Goal: Information Seeking & Learning: Learn about a topic

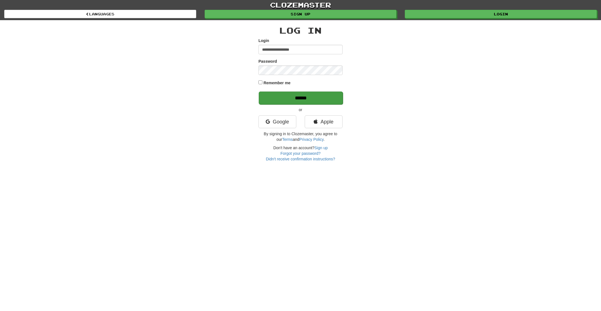
type input "**********"
click at [289, 96] on input "******" at bounding box center [301, 98] width 84 height 13
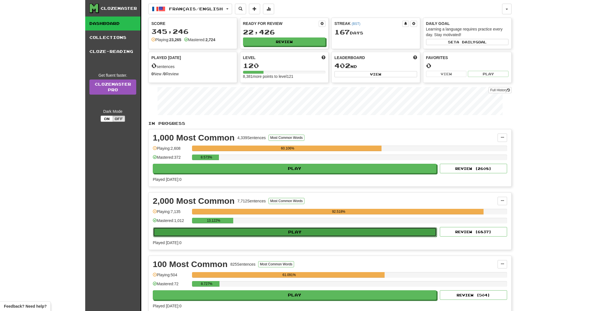
click at [296, 237] on button "Play" at bounding box center [295, 233] width 284 height 10
select select "**"
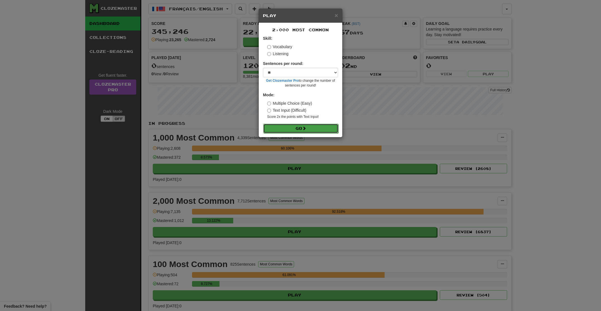
click at [291, 129] on button "Go" at bounding box center [300, 129] width 75 height 10
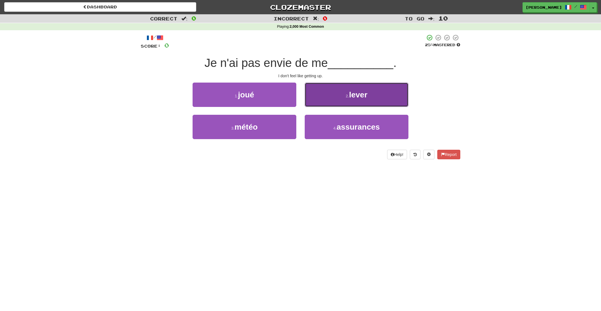
click at [337, 102] on button "2 . lever" at bounding box center [357, 95] width 104 height 24
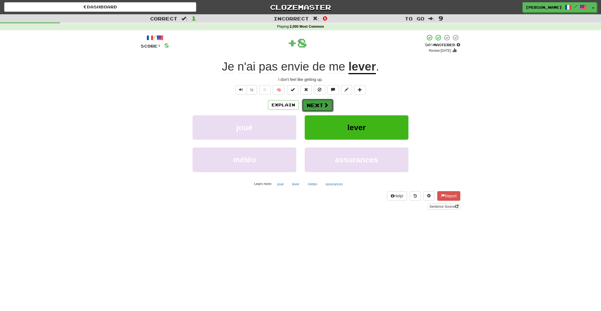
click at [317, 103] on button "Next" at bounding box center [317, 105] width 31 height 13
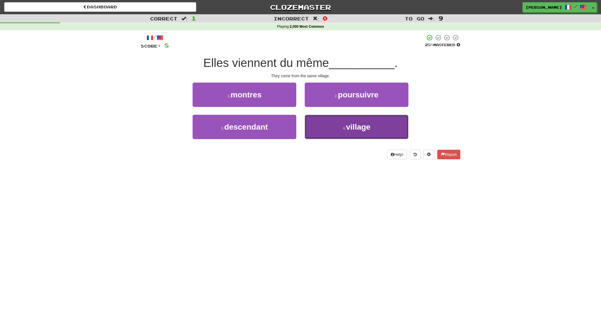
click at [361, 131] on span "village" at bounding box center [358, 127] width 24 height 9
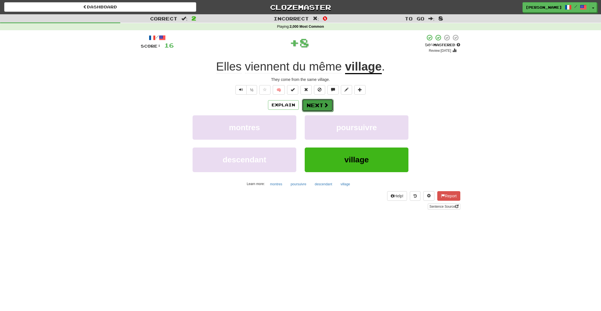
click at [315, 108] on button "Next" at bounding box center [317, 105] width 31 height 13
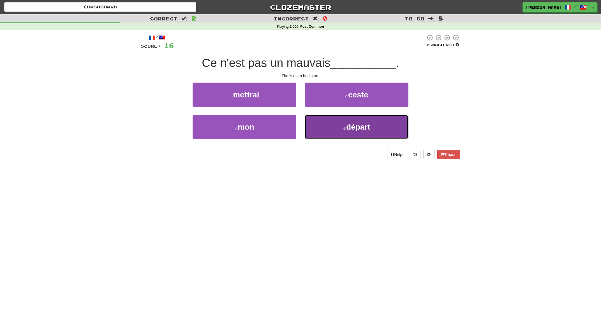
click at [340, 126] on button "4 . départ" at bounding box center [357, 127] width 104 height 24
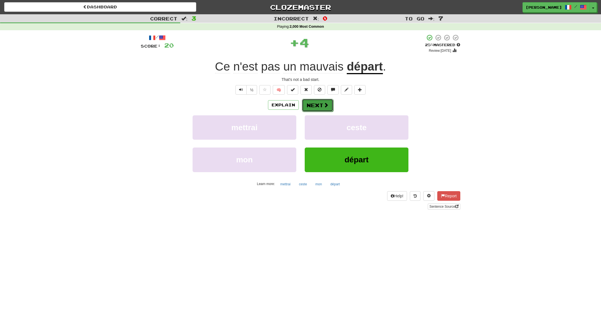
click at [328, 110] on button "Next" at bounding box center [317, 105] width 31 height 13
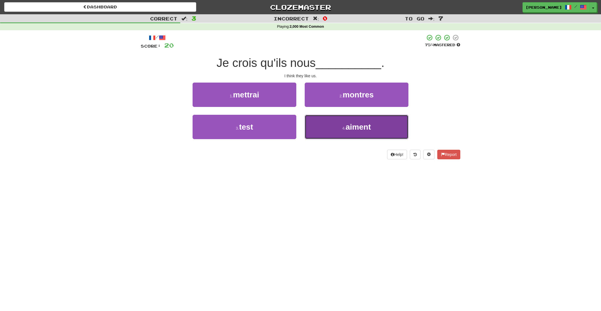
click at [338, 130] on button "4 . aiment" at bounding box center [357, 127] width 104 height 24
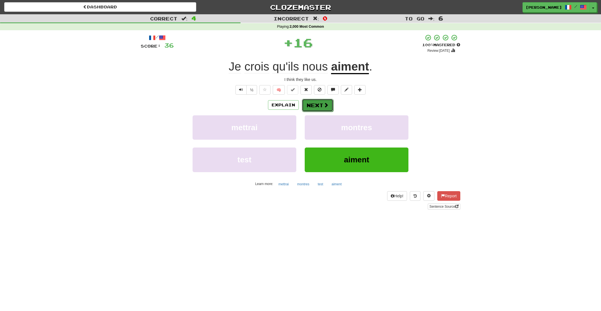
click at [324, 108] on span at bounding box center [325, 105] width 5 height 5
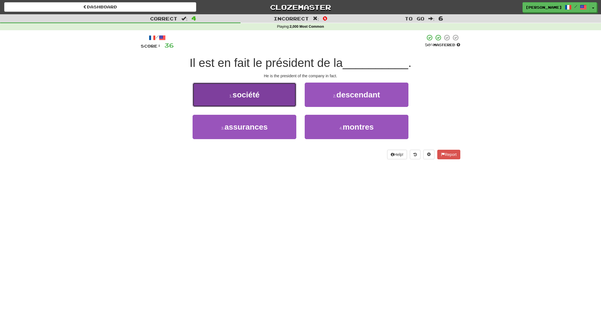
click at [290, 99] on button "1 . société" at bounding box center [244, 95] width 104 height 24
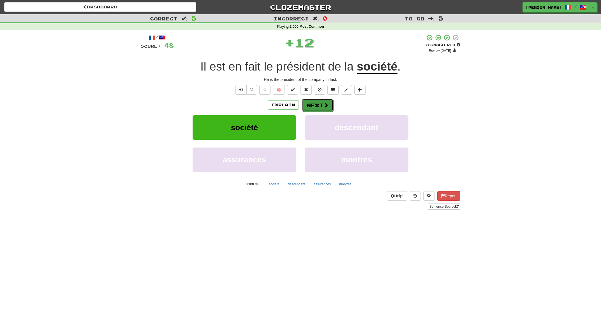
click at [311, 105] on button "Next" at bounding box center [317, 105] width 31 height 13
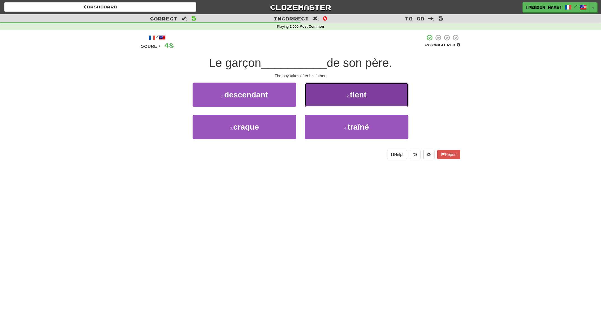
click at [328, 101] on button "2 . tient" at bounding box center [357, 95] width 104 height 24
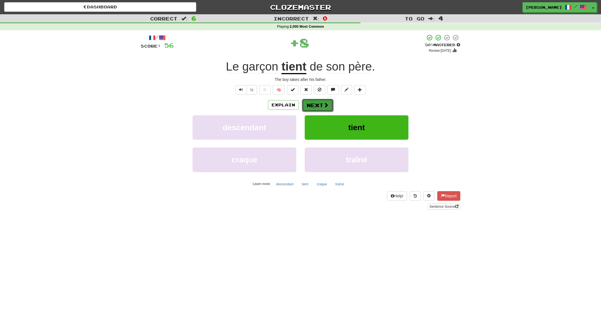
click at [317, 105] on button "Next" at bounding box center [317, 105] width 31 height 13
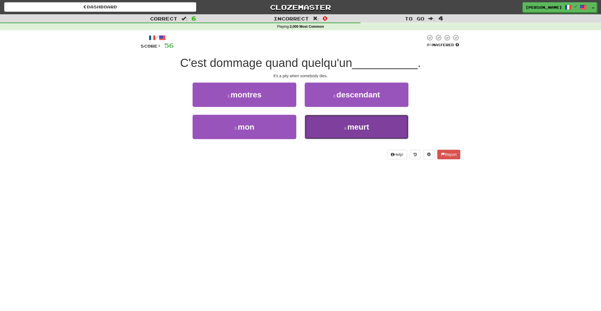
click at [344, 130] on small "4 ." at bounding box center [345, 128] width 3 height 4
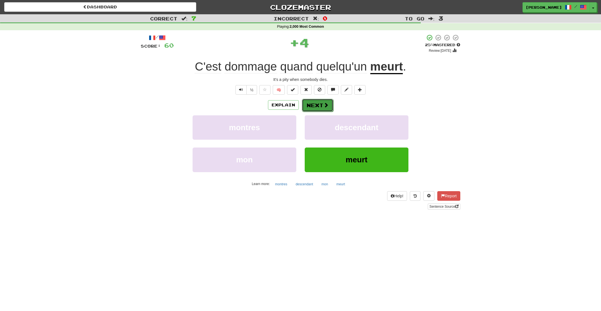
click at [325, 104] on span at bounding box center [325, 105] width 5 height 5
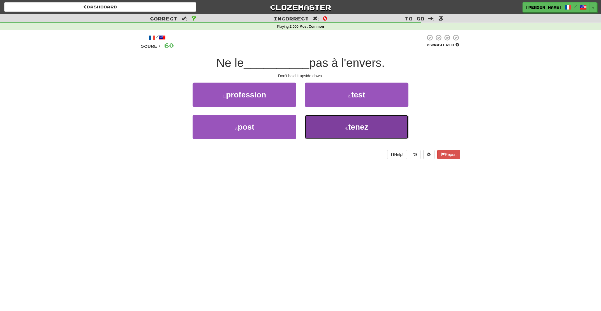
click at [335, 128] on button "4 . tenez" at bounding box center [357, 127] width 104 height 24
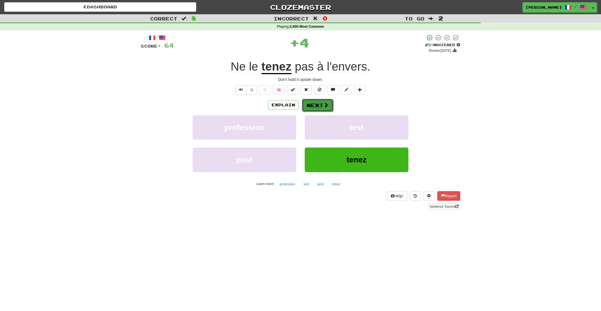
click at [314, 109] on button "Next" at bounding box center [317, 105] width 31 height 13
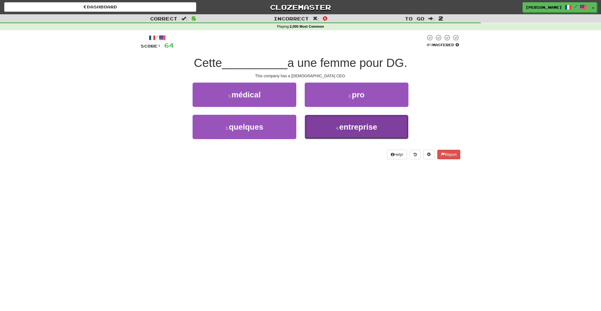
click at [347, 131] on span "entreprise" at bounding box center [358, 127] width 38 height 9
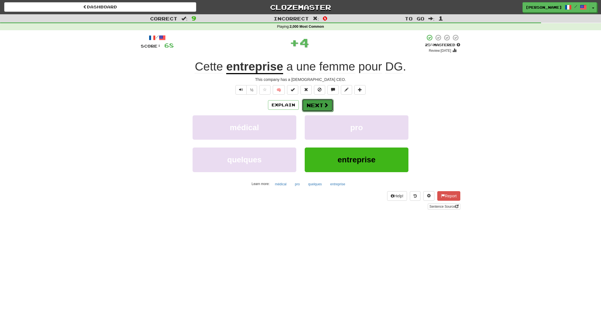
click at [320, 108] on button "Next" at bounding box center [317, 105] width 31 height 13
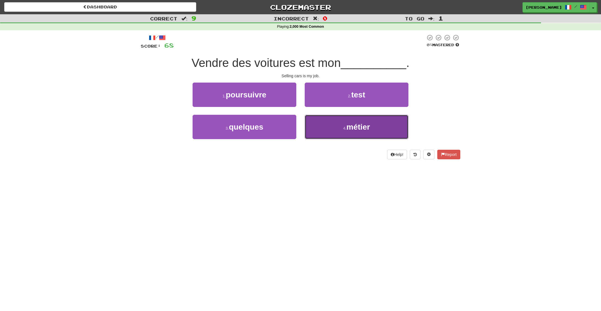
click at [331, 123] on button "4 . métier" at bounding box center [357, 127] width 104 height 24
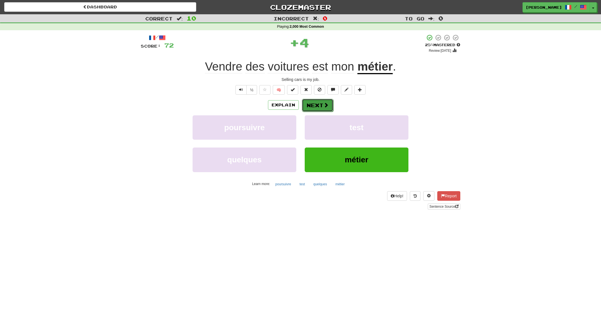
click at [320, 110] on button "Next" at bounding box center [317, 105] width 31 height 13
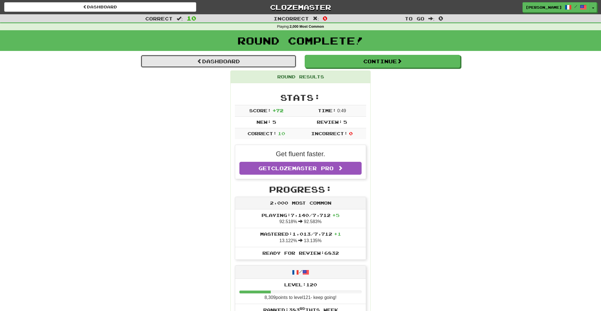
click at [213, 64] on link "Dashboard" at bounding box center [219, 61] width 156 height 13
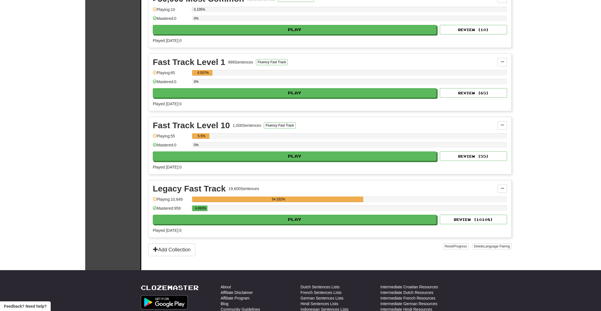
scroll to position [451, 0]
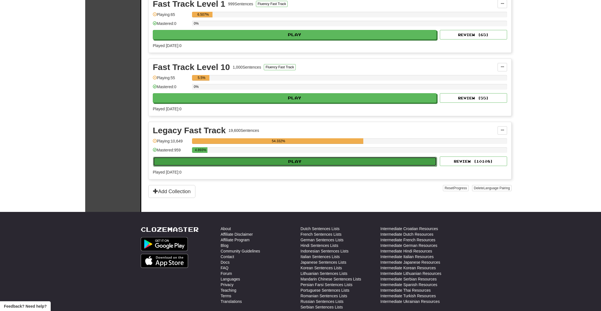
click at [281, 163] on button "Play" at bounding box center [295, 162] width 284 height 10
select select "**"
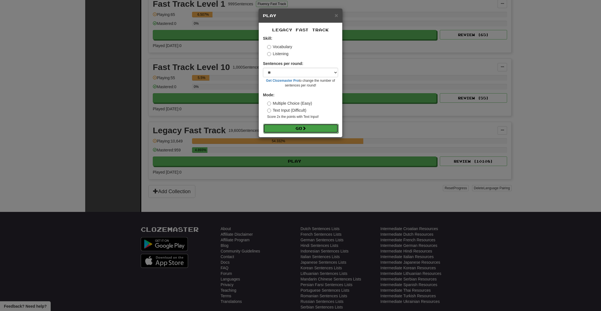
click at [289, 131] on button "Go" at bounding box center [300, 129] width 75 height 10
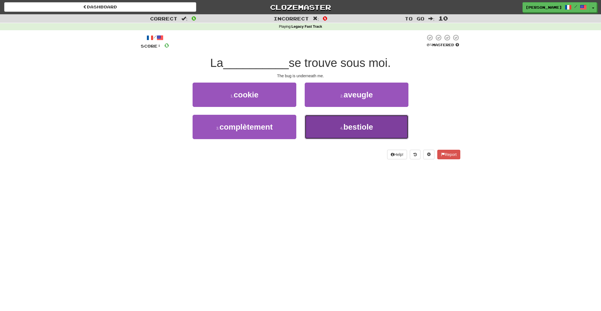
click at [336, 133] on button "4 . bestiole" at bounding box center [357, 127] width 104 height 24
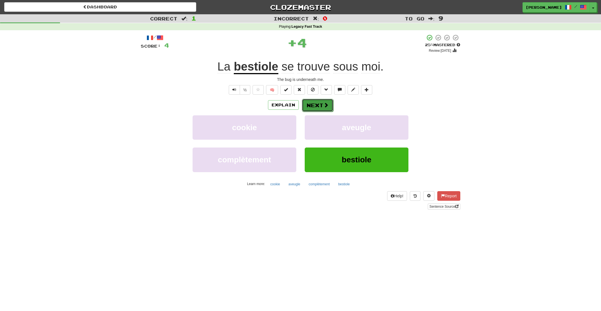
click at [321, 105] on button "Next" at bounding box center [317, 105] width 31 height 13
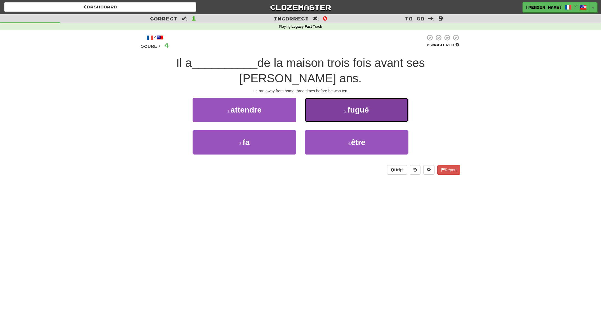
click at [321, 105] on button "2 . fugué" at bounding box center [357, 110] width 104 height 24
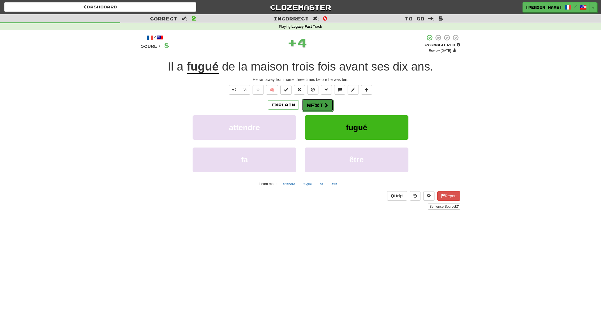
click at [318, 110] on button "Next" at bounding box center [317, 105] width 31 height 13
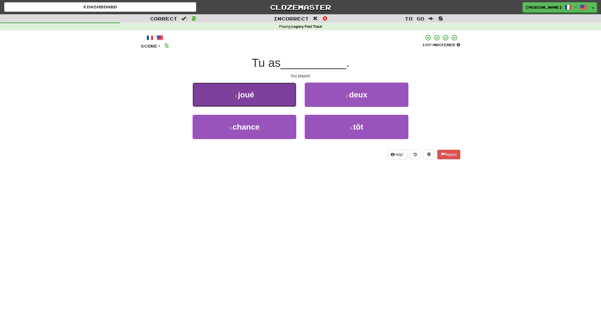
click at [265, 101] on button "1 . joué" at bounding box center [244, 95] width 104 height 24
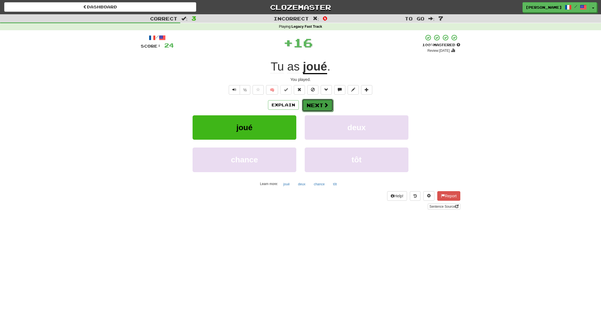
click at [327, 110] on button "Next" at bounding box center [317, 105] width 31 height 13
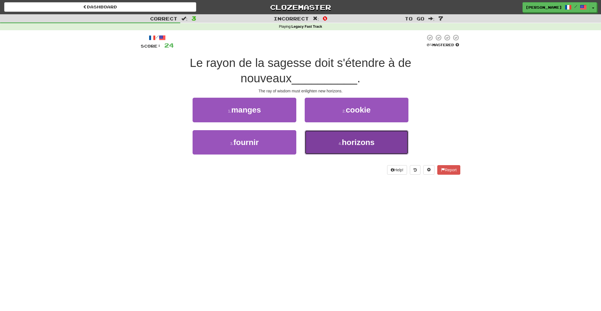
click at [342, 145] on small "4 ." at bounding box center [339, 143] width 3 height 4
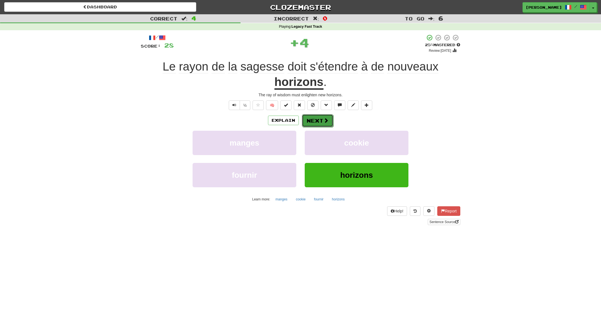
click at [321, 122] on button "Next" at bounding box center [317, 120] width 31 height 13
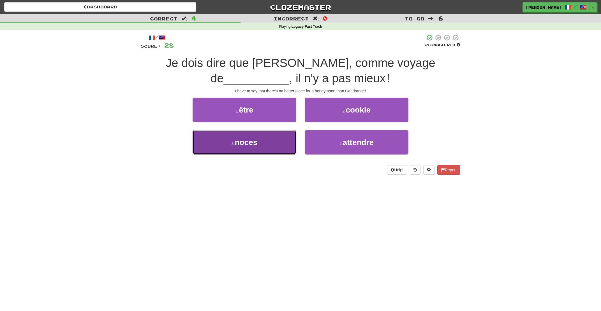
click at [268, 143] on button "3 . noces" at bounding box center [244, 142] width 104 height 24
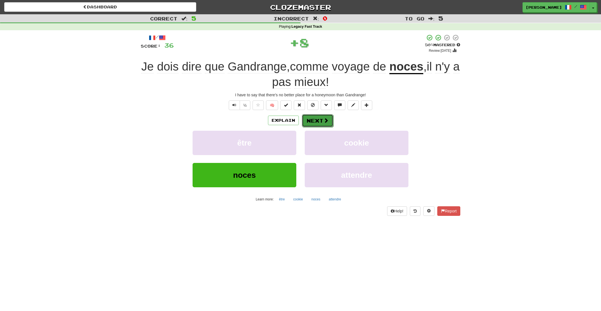
click at [312, 122] on button "Next" at bounding box center [317, 120] width 31 height 13
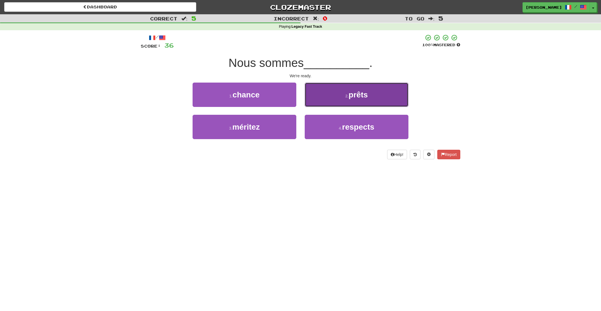
click at [325, 101] on button "2 . prêts" at bounding box center [357, 95] width 104 height 24
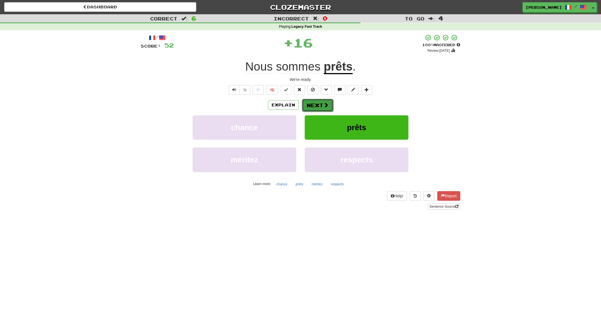
click at [309, 105] on button "Next" at bounding box center [317, 105] width 31 height 13
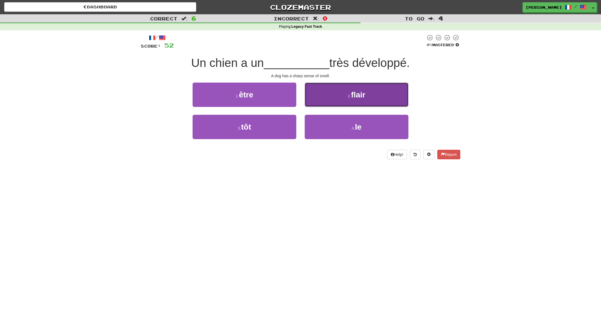
click at [341, 97] on button "2 . flair" at bounding box center [357, 95] width 104 height 24
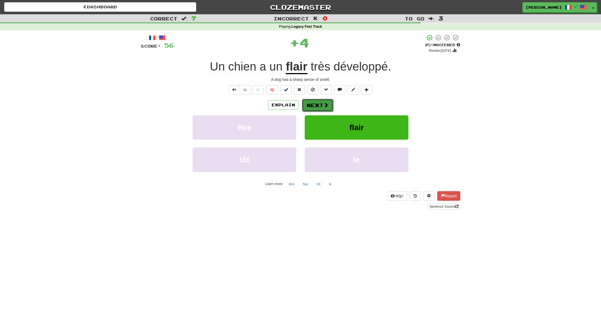
click at [317, 102] on button "Next" at bounding box center [317, 105] width 31 height 13
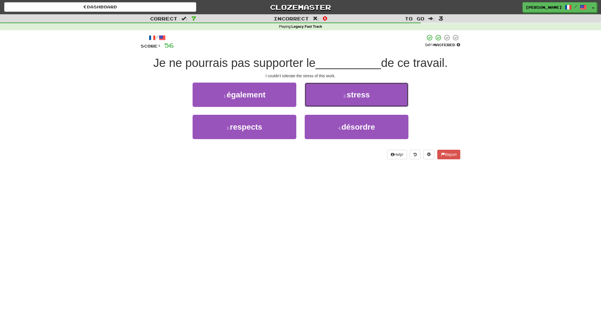
click at [317, 102] on button "2 . stress" at bounding box center [357, 95] width 104 height 24
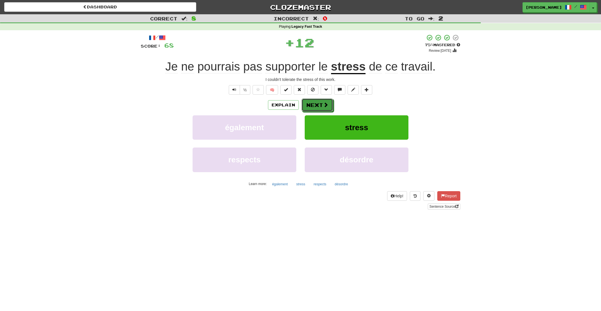
click at [317, 102] on button "Next" at bounding box center [316, 105] width 31 height 13
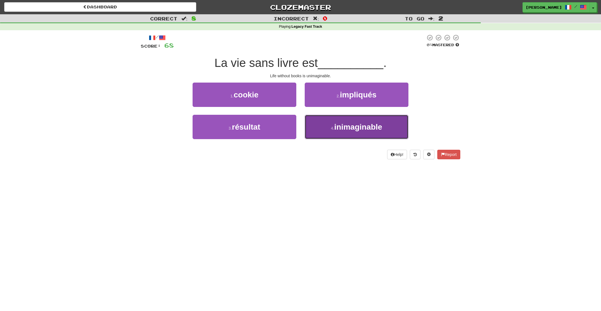
click at [329, 126] on button "4 . inimaginable" at bounding box center [357, 127] width 104 height 24
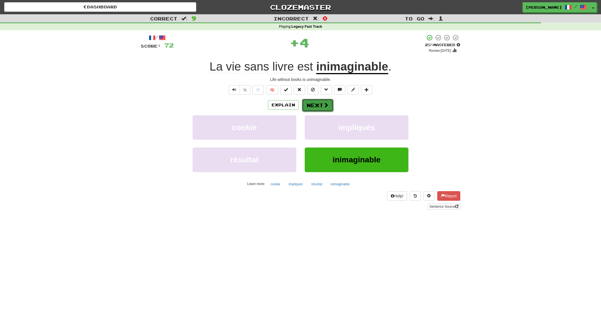
click at [314, 103] on button "Next" at bounding box center [317, 105] width 31 height 13
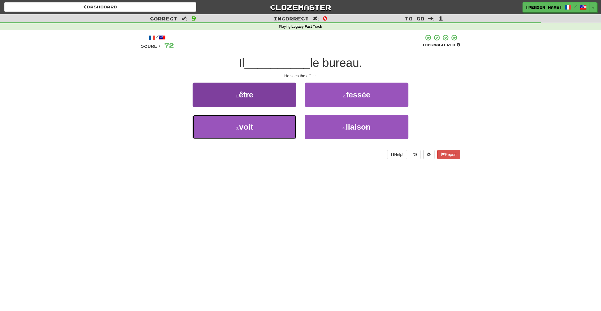
drag, startPoint x: 268, startPoint y: 130, endPoint x: 295, endPoint y: 119, distance: 29.0
click at [268, 130] on button "3 . voit" at bounding box center [244, 127] width 104 height 24
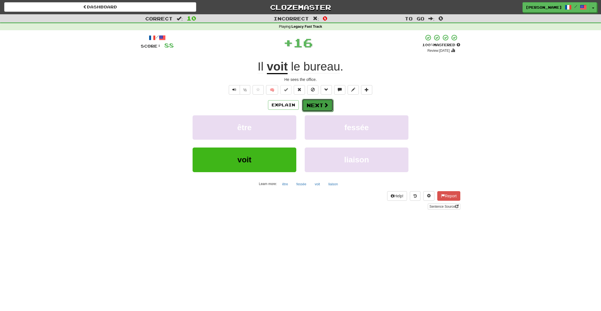
click at [322, 104] on button "Next" at bounding box center [317, 105] width 31 height 13
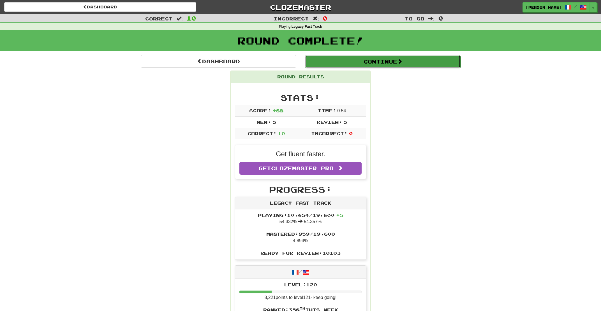
click at [380, 62] on button "Continue" at bounding box center [383, 61] width 156 height 13
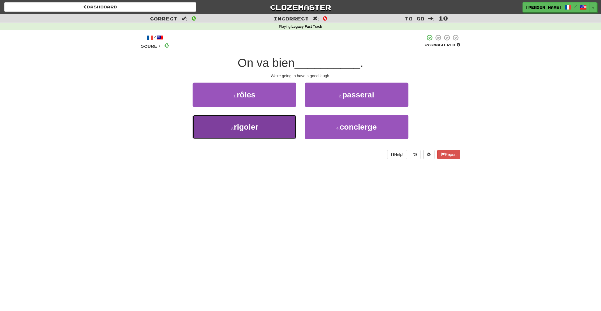
click at [269, 134] on button "3 . rigoler" at bounding box center [244, 127] width 104 height 24
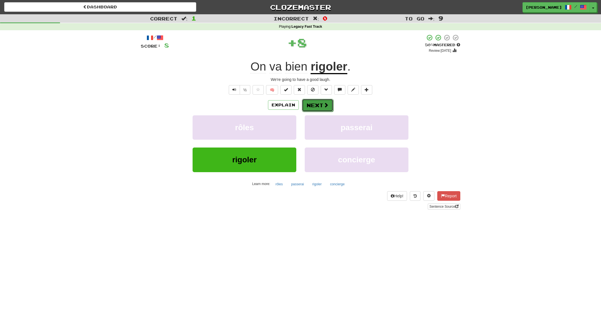
click at [315, 104] on button "Next" at bounding box center [317, 105] width 31 height 13
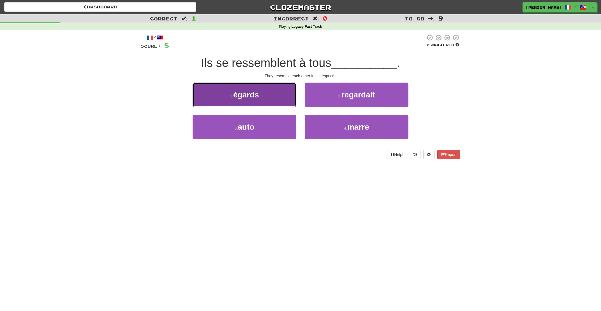
click at [272, 102] on button "1 . égards" at bounding box center [244, 95] width 104 height 24
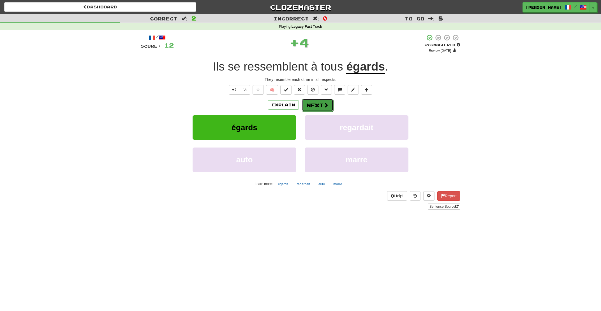
click at [317, 106] on button "Next" at bounding box center [317, 105] width 31 height 13
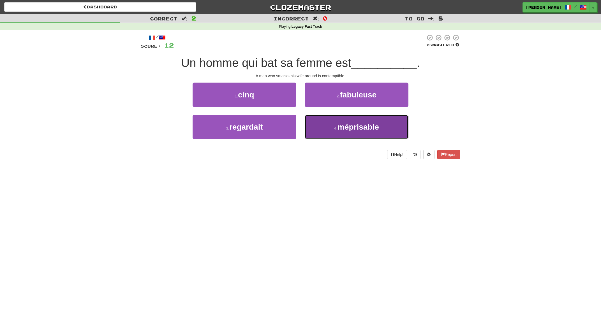
click at [336, 128] on small "4 ." at bounding box center [335, 128] width 3 height 4
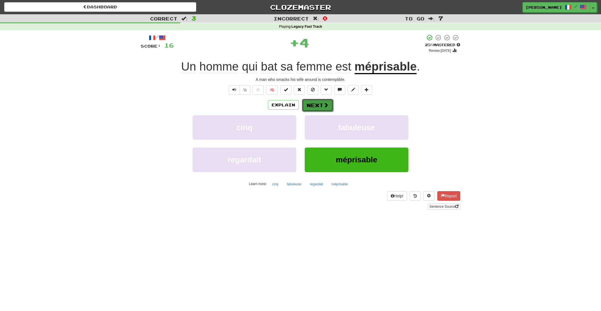
click at [313, 104] on button "Next" at bounding box center [317, 105] width 31 height 13
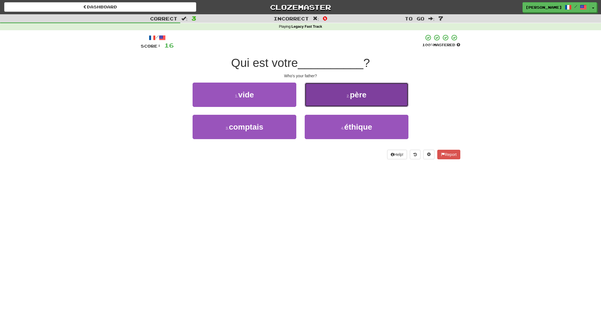
click at [324, 99] on button "2 . père" at bounding box center [357, 95] width 104 height 24
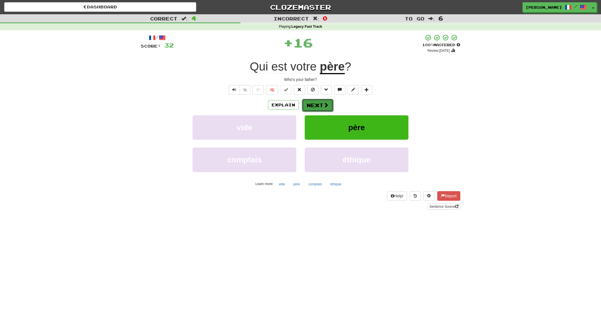
click at [306, 105] on button "Next" at bounding box center [317, 105] width 31 height 13
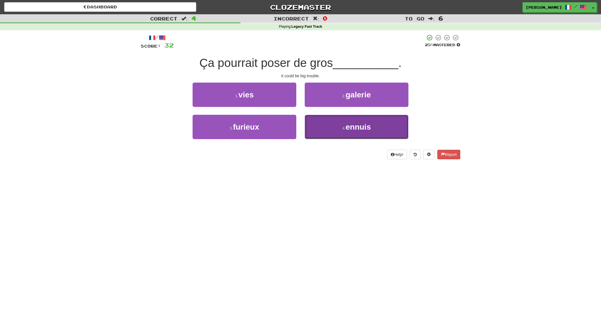
click at [329, 131] on button "4 . ennuis" at bounding box center [357, 127] width 104 height 24
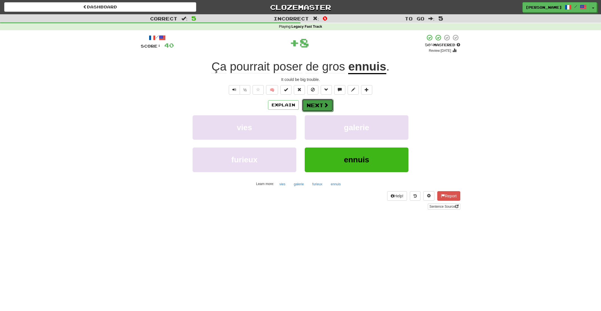
click at [311, 107] on button "Next" at bounding box center [317, 105] width 31 height 13
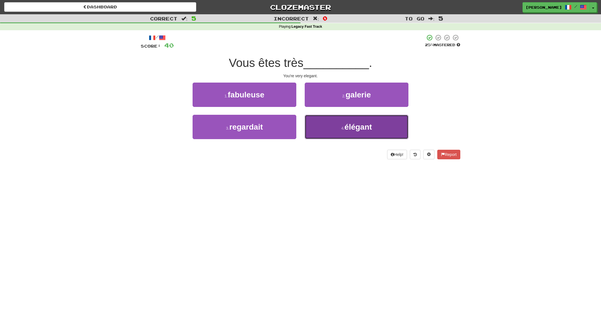
click at [329, 134] on button "4 . élégant" at bounding box center [357, 127] width 104 height 24
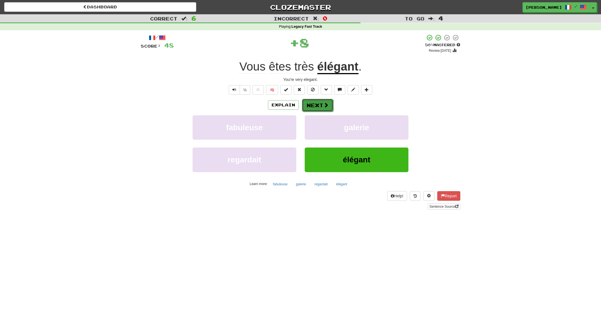
click at [319, 105] on button "Next" at bounding box center [317, 105] width 31 height 13
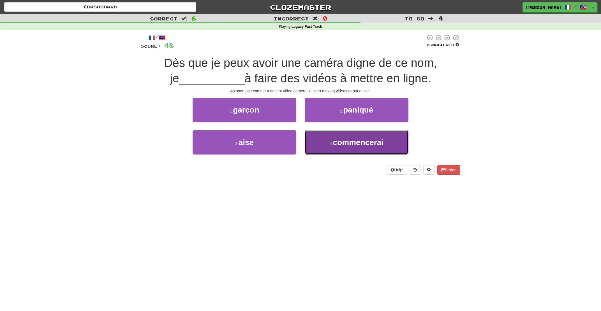
click at [337, 147] on span "commencerai" at bounding box center [358, 142] width 51 height 9
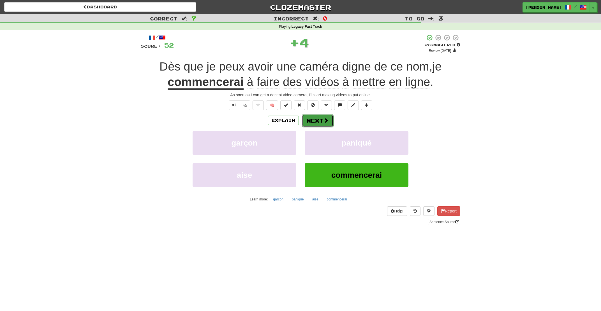
click at [310, 122] on button "Next" at bounding box center [317, 120] width 31 height 13
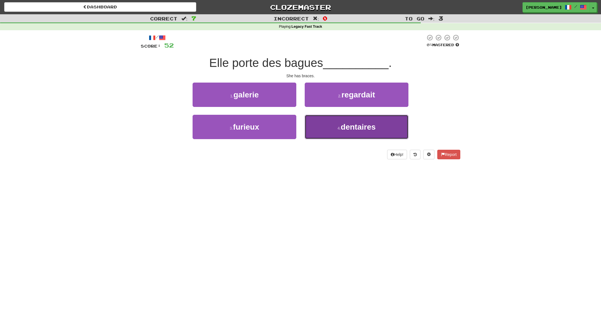
click at [331, 127] on button "4 . dentaires" at bounding box center [357, 127] width 104 height 24
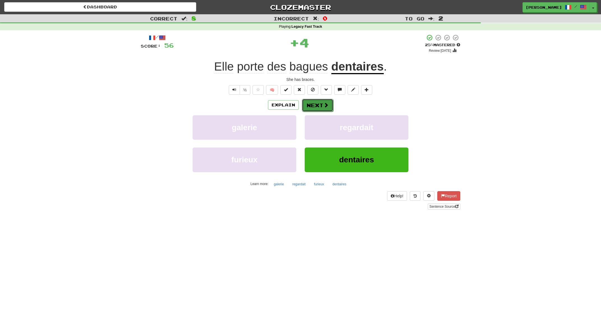
click at [319, 104] on button "Next" at bounding box center [317, 105] width 31 height 13
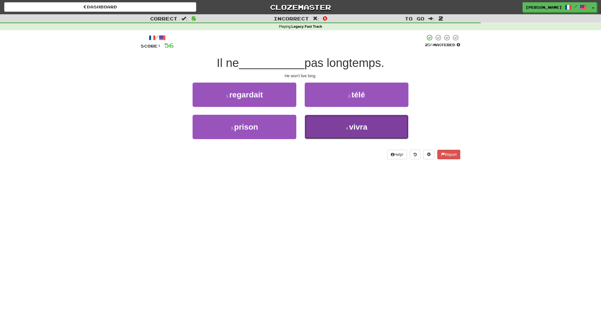
click at [332, 127] on button "4 . vivra" at bounding box center [357, 127] width 104 height 24
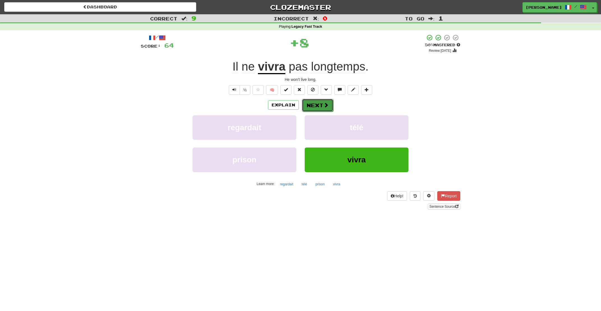
click at [316, 107] on button "Next" at bounding box center [317, 105] width 31 height 13
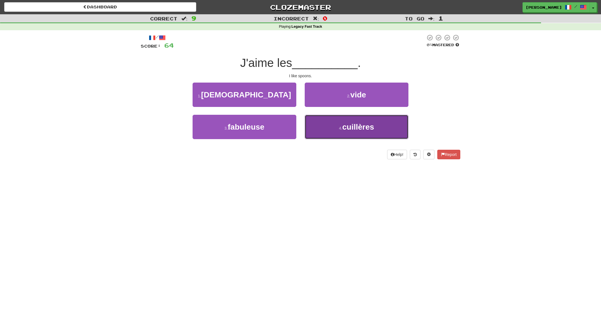
click at [340, 125] on button "4 . cuillères" at bounding box center [357, 127] width 104 height 24
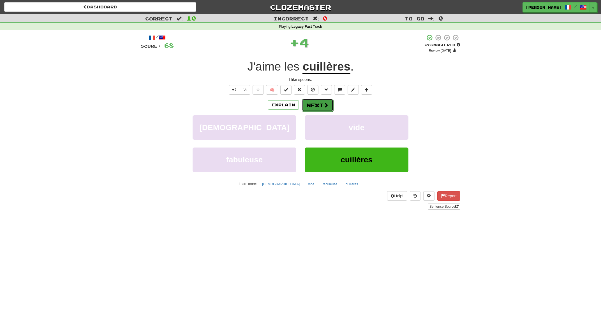
click at [316, 104] on button "Next" at bounding box center [317, 105] width 31 height 13
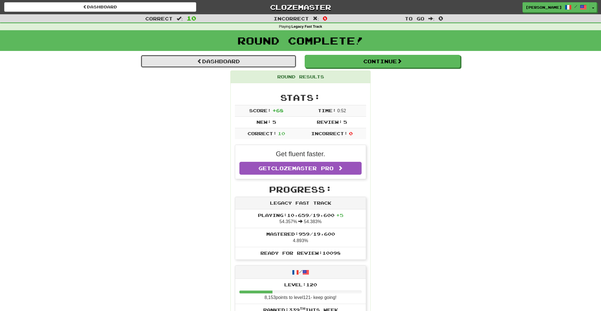
click at [247, 61] on link "Dashboard" at bounding box center [219, 61] width 156 height 13
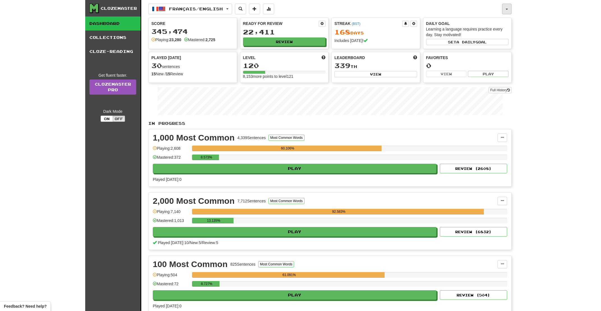
click at [507, 8] on button "button" at bounding box center [507, 9] width 10 height 11
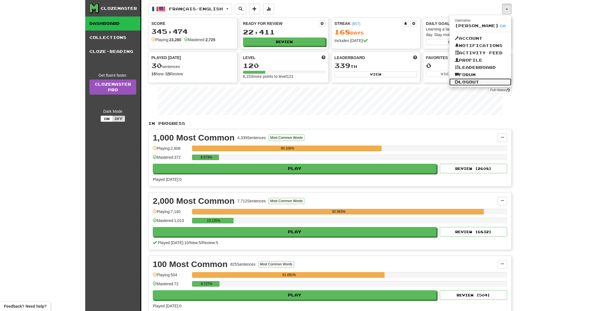
click at [475, 83] on link "Logout" at bounding box center [480, 81] width 62 height 7
